Goal: Find specific page/section: Find specific page/section

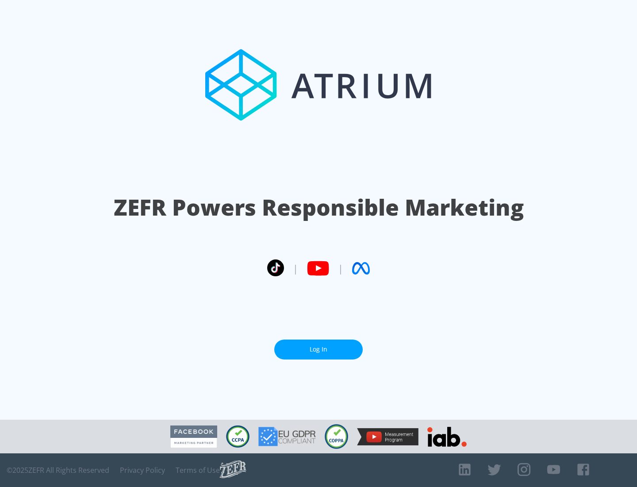
click at [319, 349] on link "Log In" at bounding box center [318, 350] width 89 height 20
